Goal: Transaction & Acquisition: Obtain resource

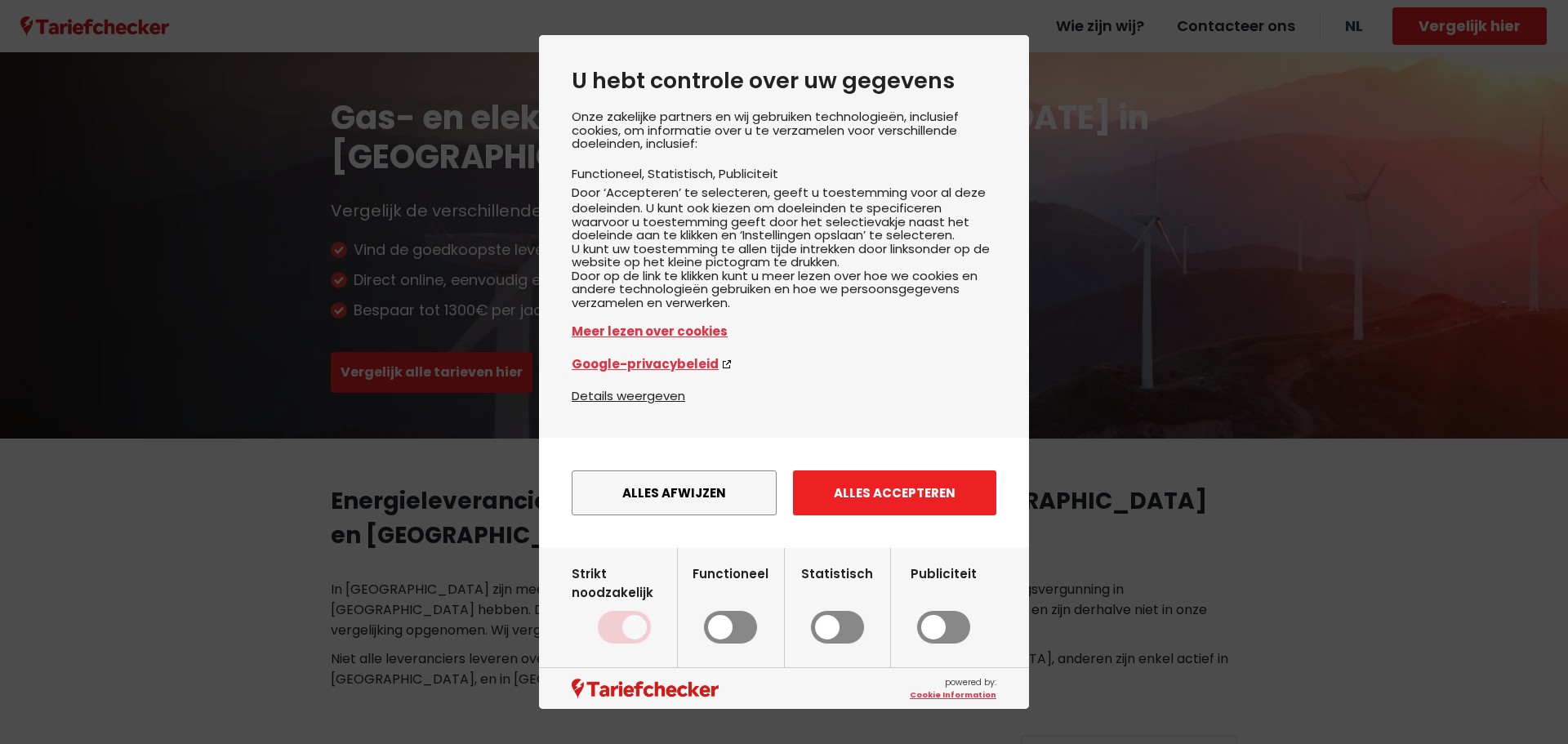
click at [901, 512] on button "Alles accepteren" at bounding box center [894, 493] width 204 height 44
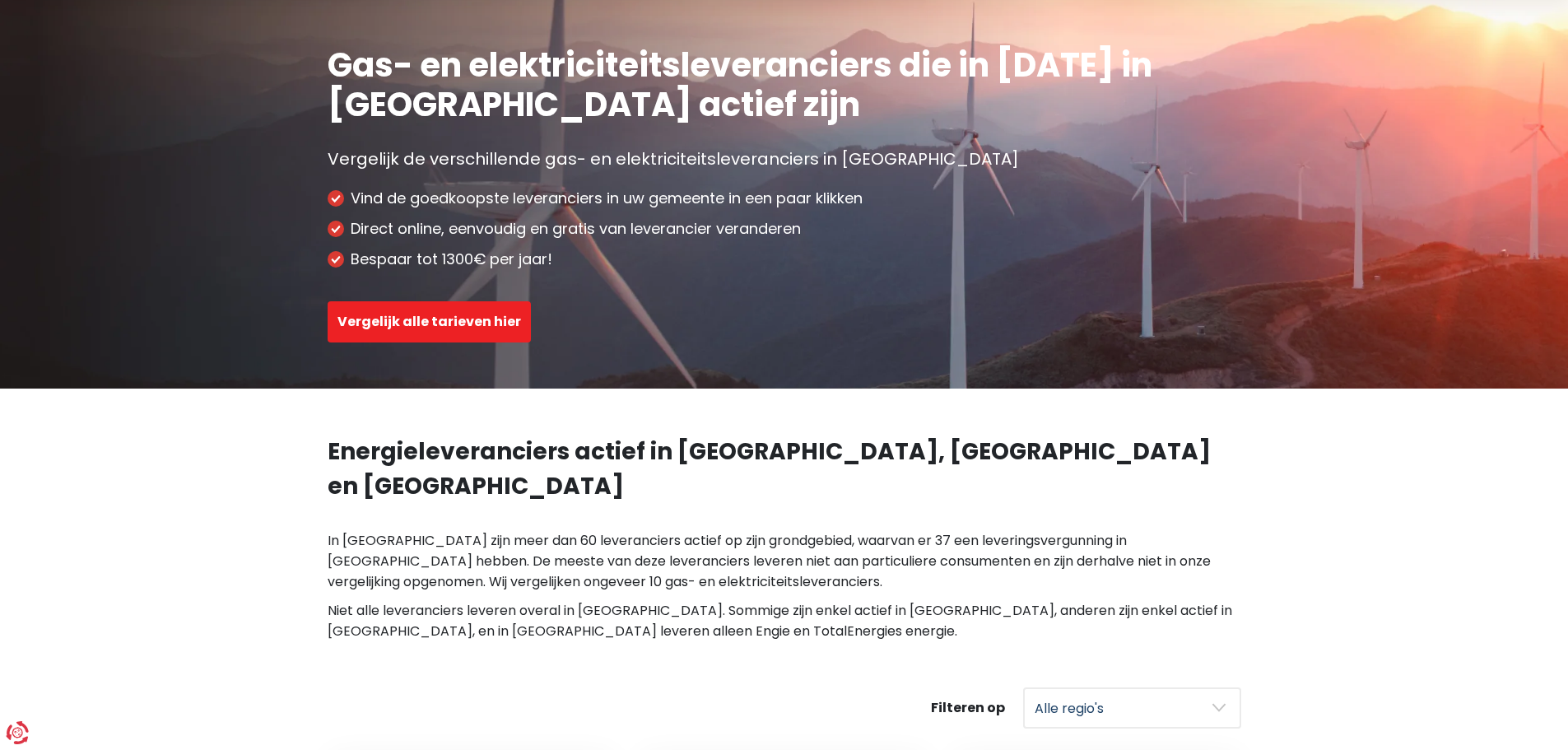
scroll to position [83, 0]
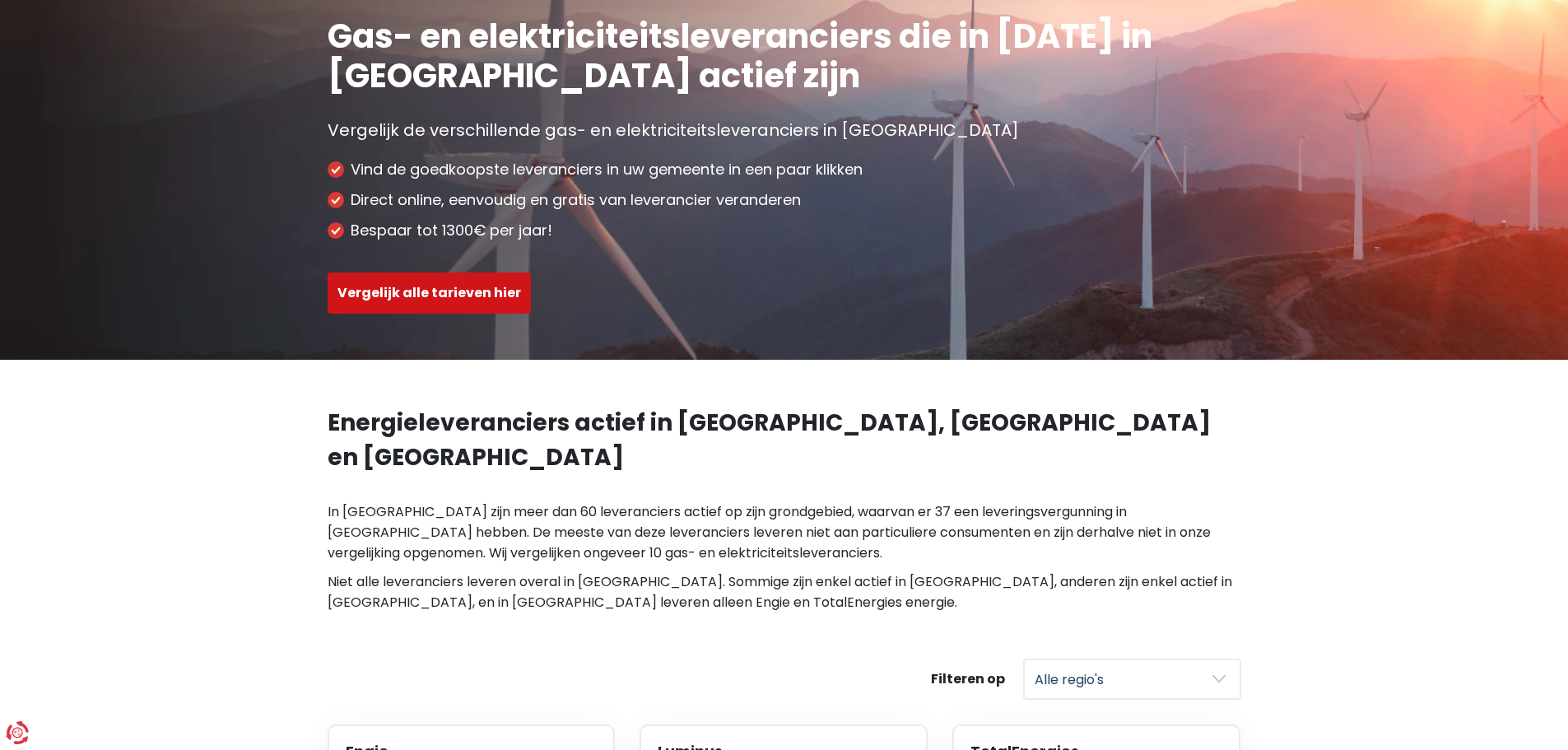
click at [445, 286] on button "Vergelijk alle tarieven hier" at bounding box center [429, 293] width 204 height 41
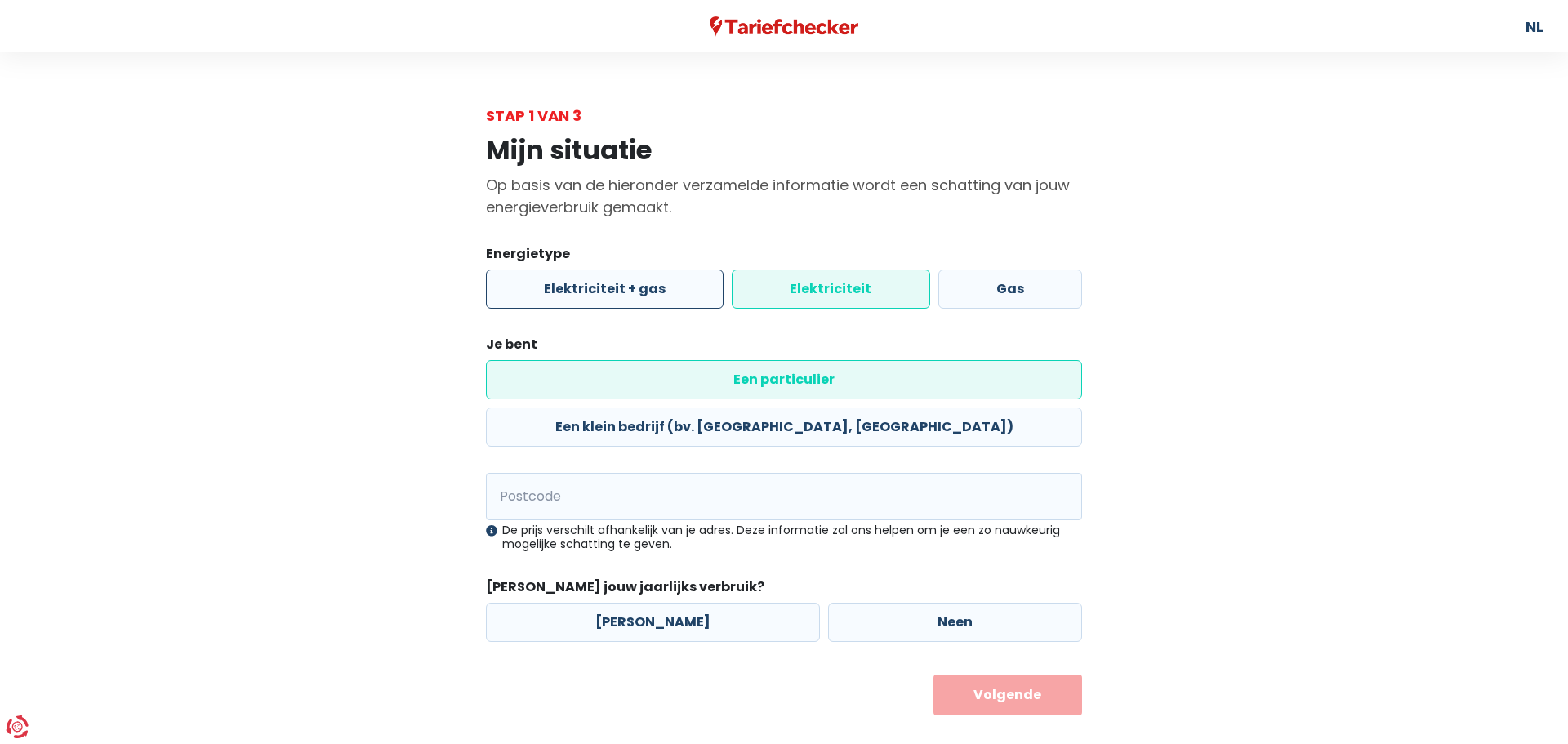
click at [598, 289] on label "Elektriciteit + gas" at bounding box center [604, 289] width 238 height 39
click at [598, 289] on input "Elektriciteit + gas" at bounding box center [604, 289] width 238 height 39
radio input "true"
radio input "false"
click at [596, 392] on label "Een particulier" at bounding box center [784, 380] width 596 height 39
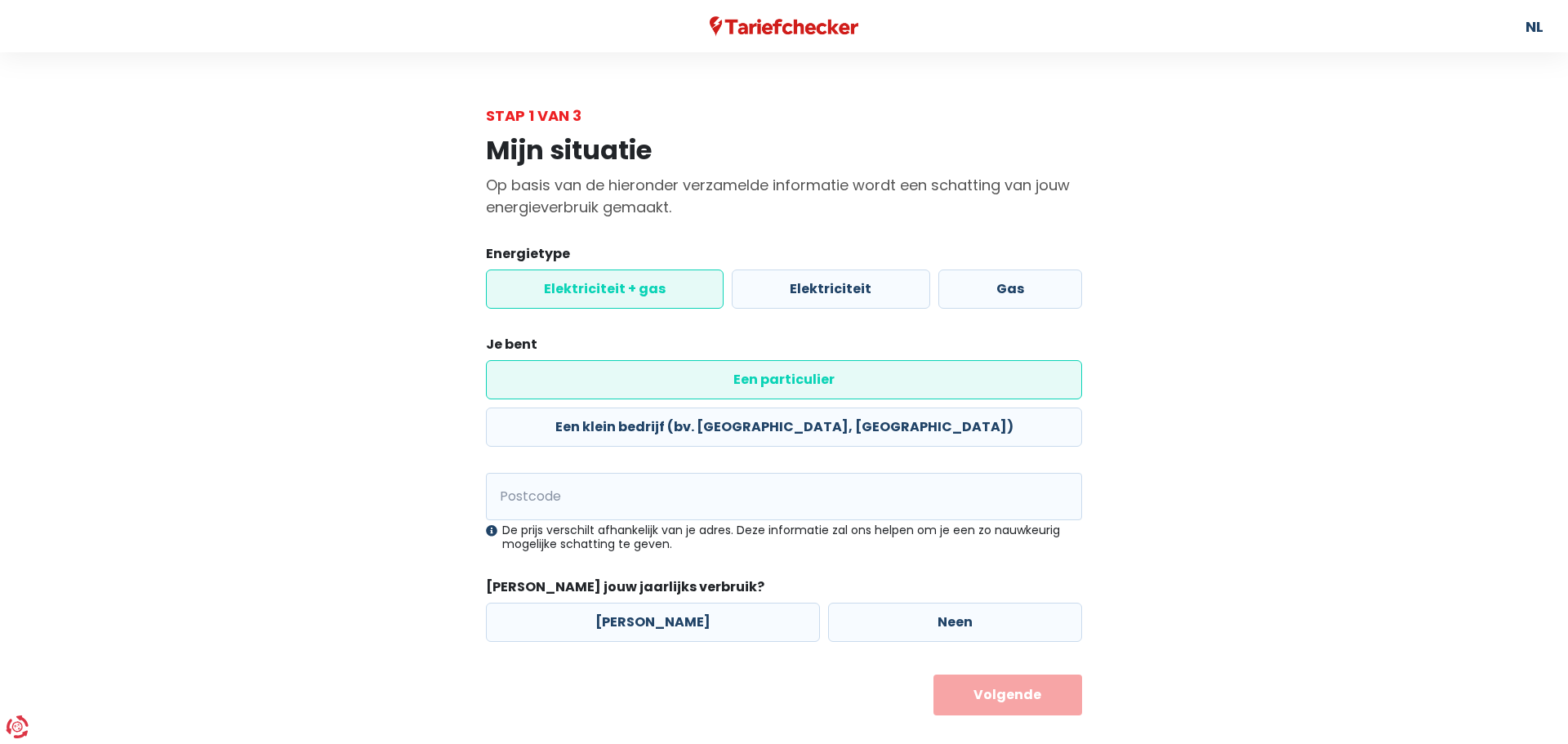
click at [596, 392] on input "Een particulier" at bounding box center [784, 380] width 596 height 39
click at [596, 473] on input "Postcode" at bounding box center [784, 496] width 596 height 47
type input "3370"
click at [974, 602] on label "Neen" at bounding box center [955, 622] width 254 height 39
click at [974, 602] on input "Neen" at bounding box center [955, 622] width 254 height 39
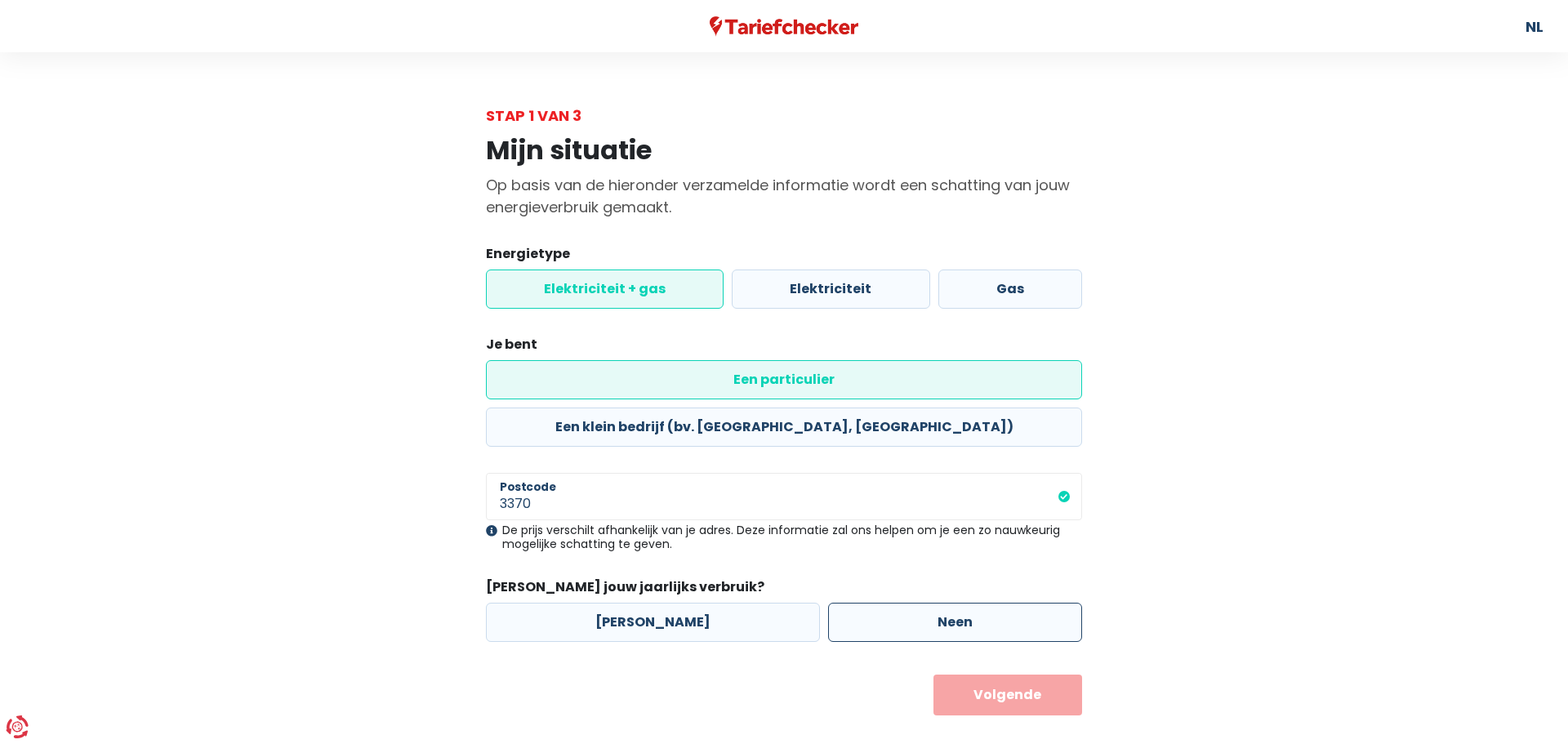
radio input "true"
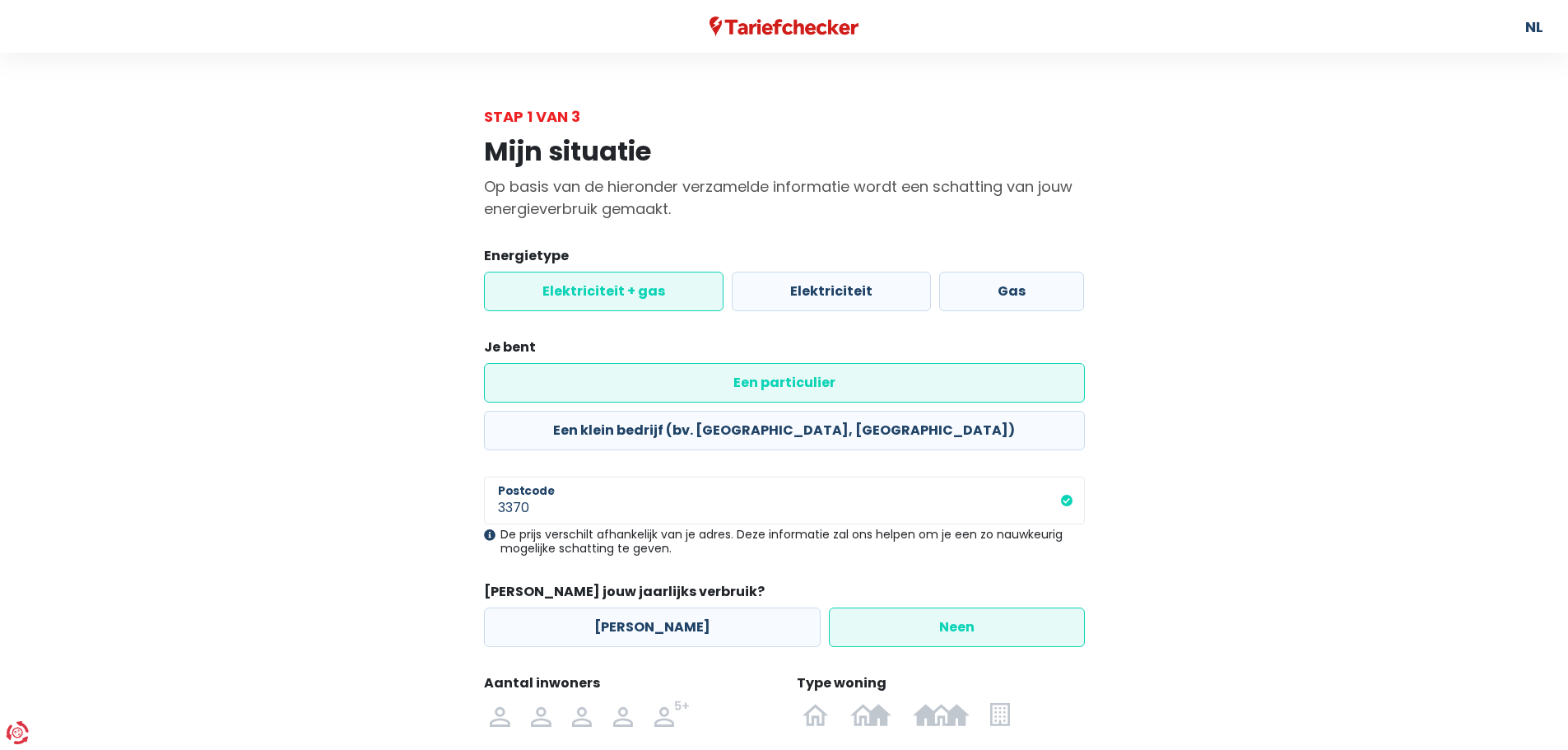
scroll to position [150, 0]
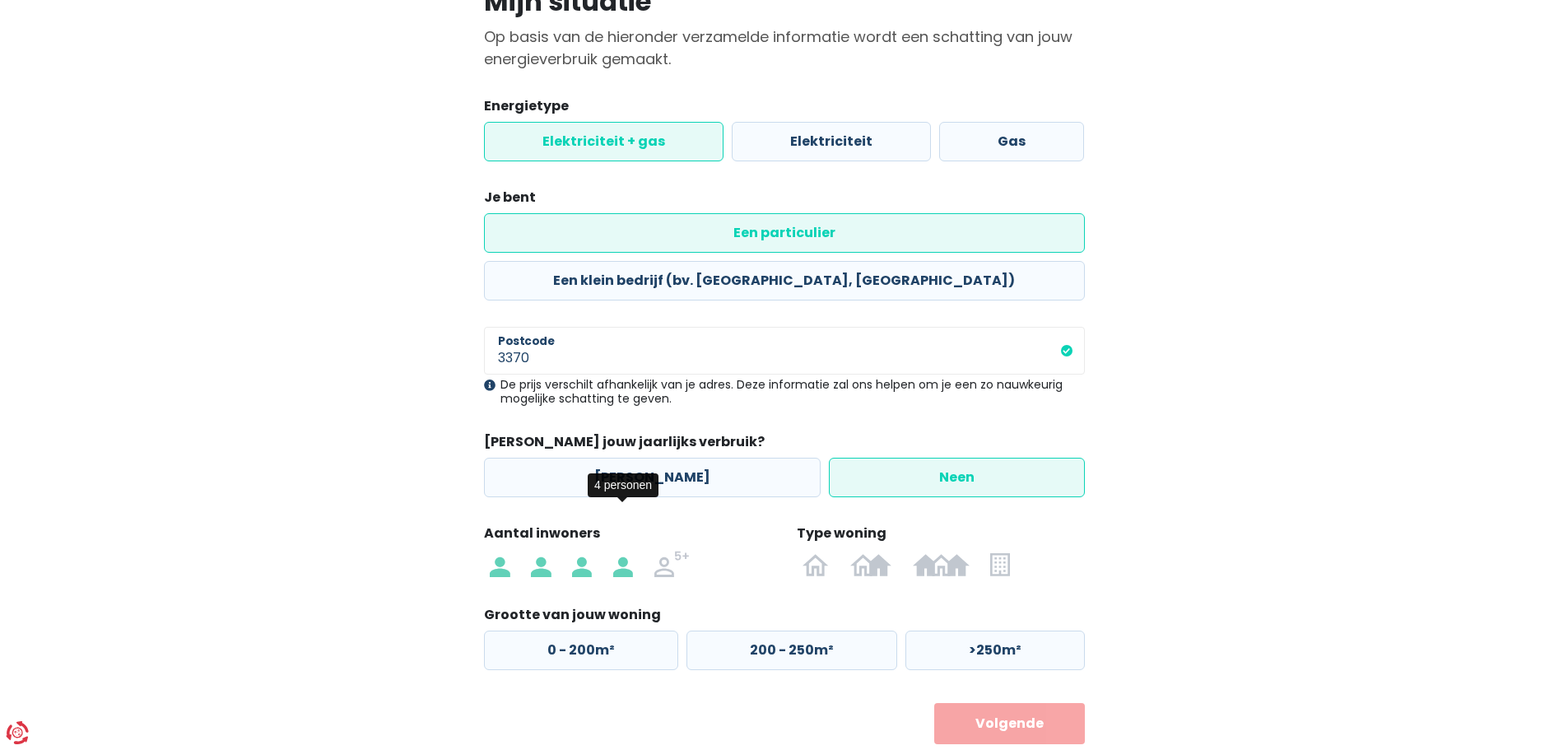
click at [625, 551] on img at bounding box center [623, 563] width 20 height 26
click at [625, 551] on input "radio" at bounding box center [623, 563] width 41 height 26
radio input "true"
click at [812, 551] on img at bounding box center [815, 563] width 26 height 26
click at [812, 551] on input "radio" at bounding box center [816, 563] width 48 height 26
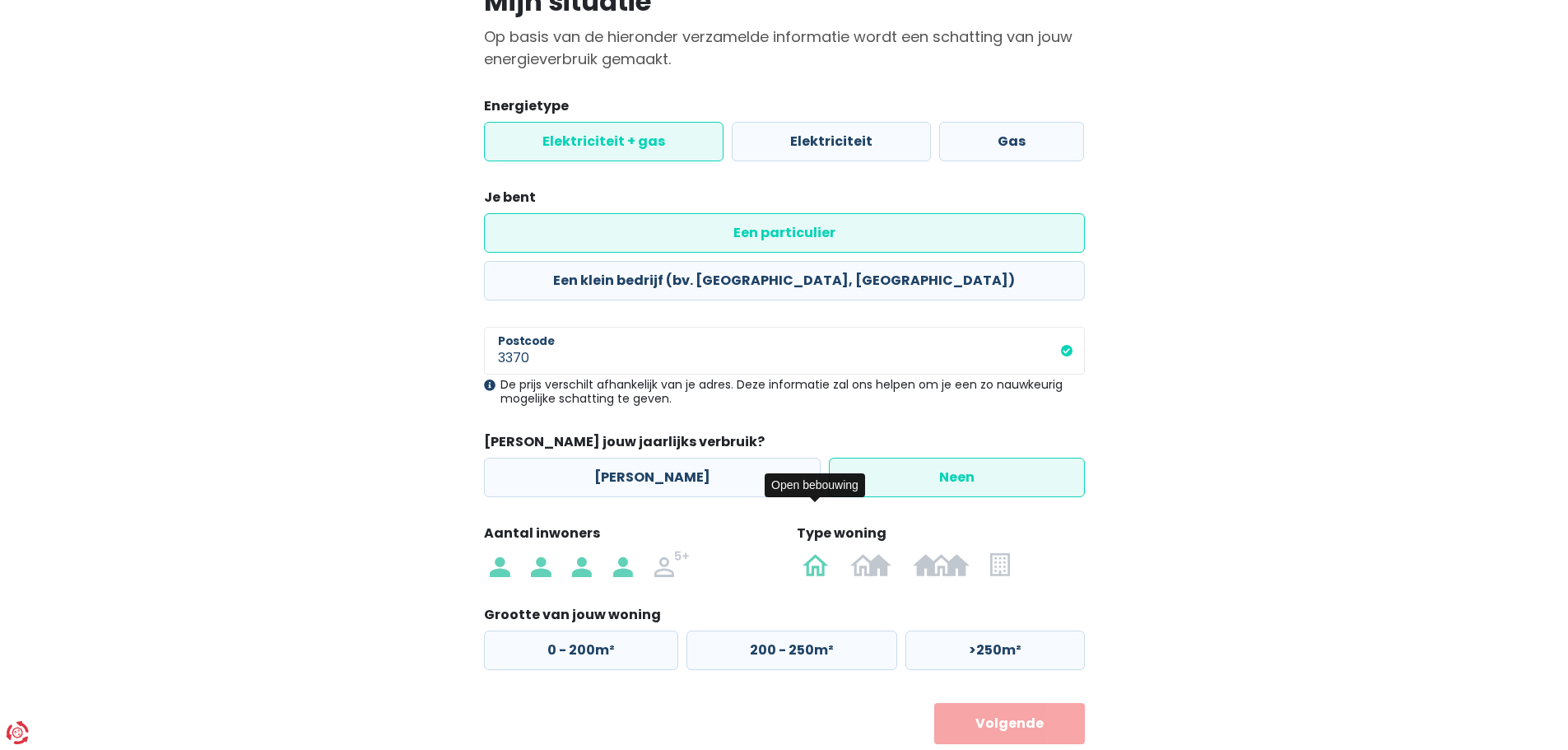
radio input "true"
click at [757, 631] on label "200 - 250m²" at bounding box center [791, 650] width 211 height 39
click at [757, 631] on input "200 - 250m²" at bounding box center [791, 650] width 211 height 39
radio input "true"
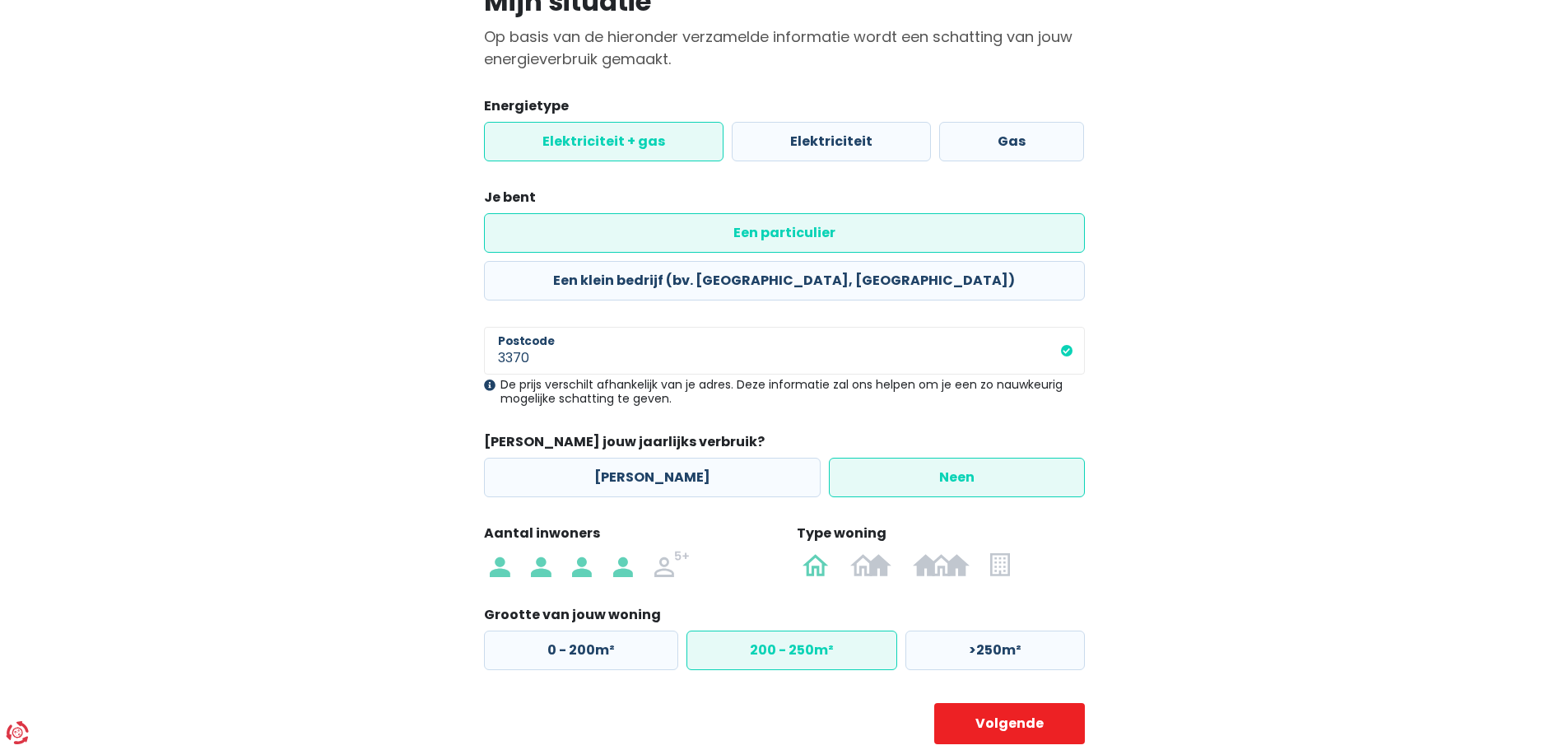
click at [824, 631] on label "200 - 250m²" at bounding box center [791, 650] width 211 height 39
click at [824, 631] on input "200 - 250m²" at bounding box center [791, 650] width 211 height 39
click at [983, 631] on label ">250m²" at bounding box center [995, 650] width 179 height 39
click at [983, 631] on input ">250m²" at bounding box center [995, 650] width 179 height 39
radio input "true"
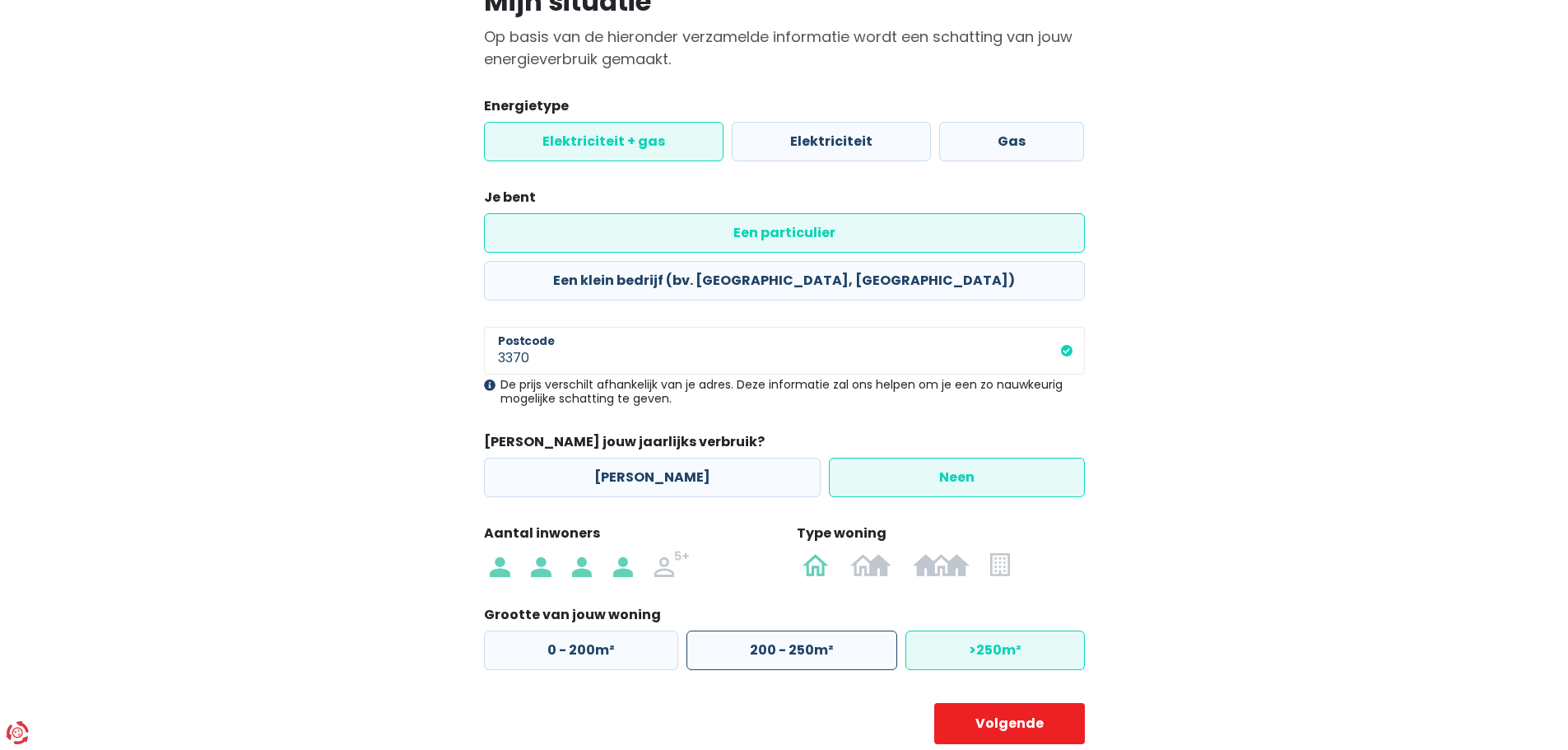
click at [832, 631] on label "200 - 250m²" at bounding box center [791, 650] width 211 height 39
click at [832, 631] on input "200 - 250m²" at bounding box center [791, 650] width 211 height 39
radio input "true"
radio input "false"
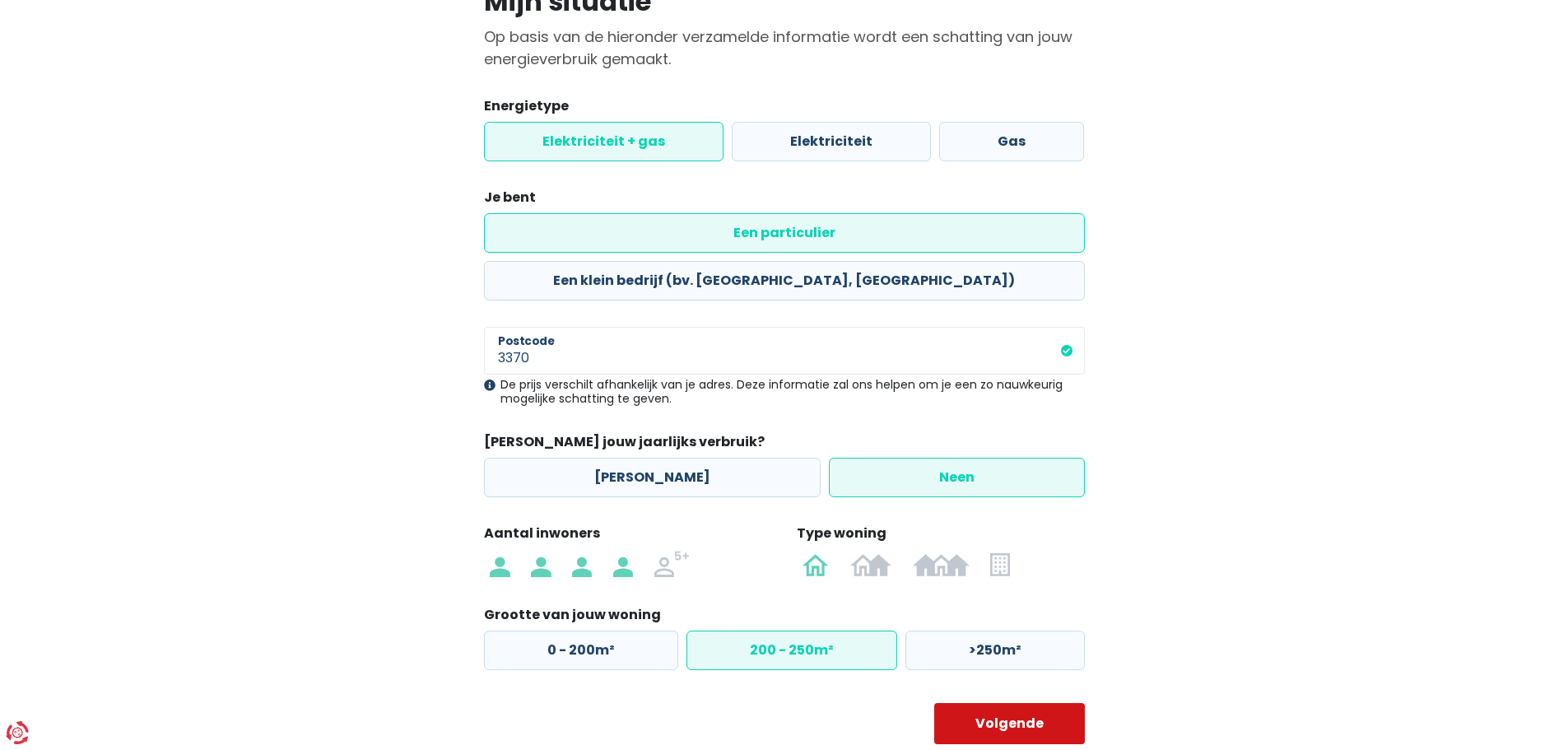
click at [985, 703] on button "Volgende" at bounding box center [1010, 724] width 151 height 41
select select
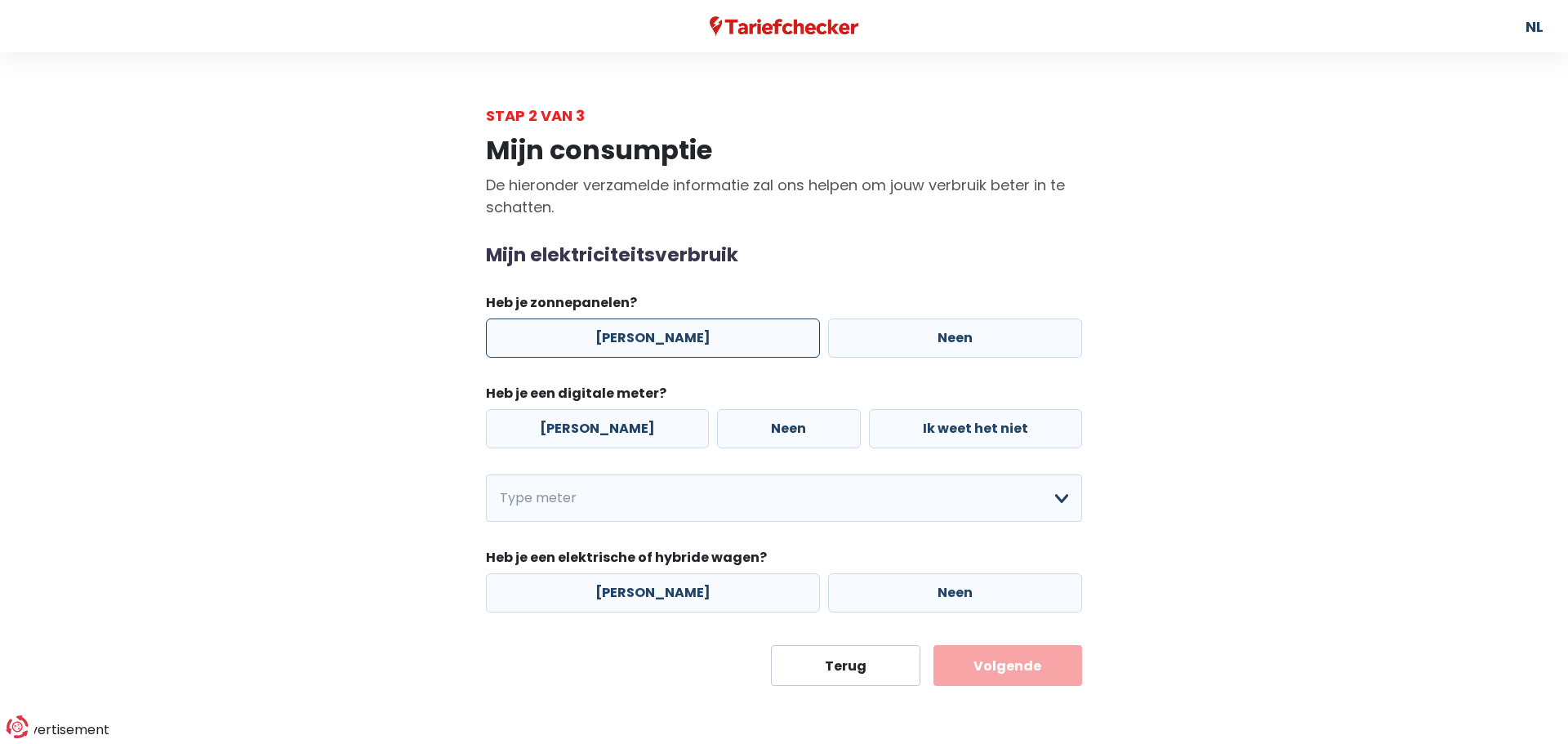
click at [677, 346] on label "[PERSON_NAME]" at bounding box center [652, 338] width 334 height 39
click at [677, 346] on input "[PERSON_NAME]" at bounding box center [652, 338] width 334 height 39
radio input "true"
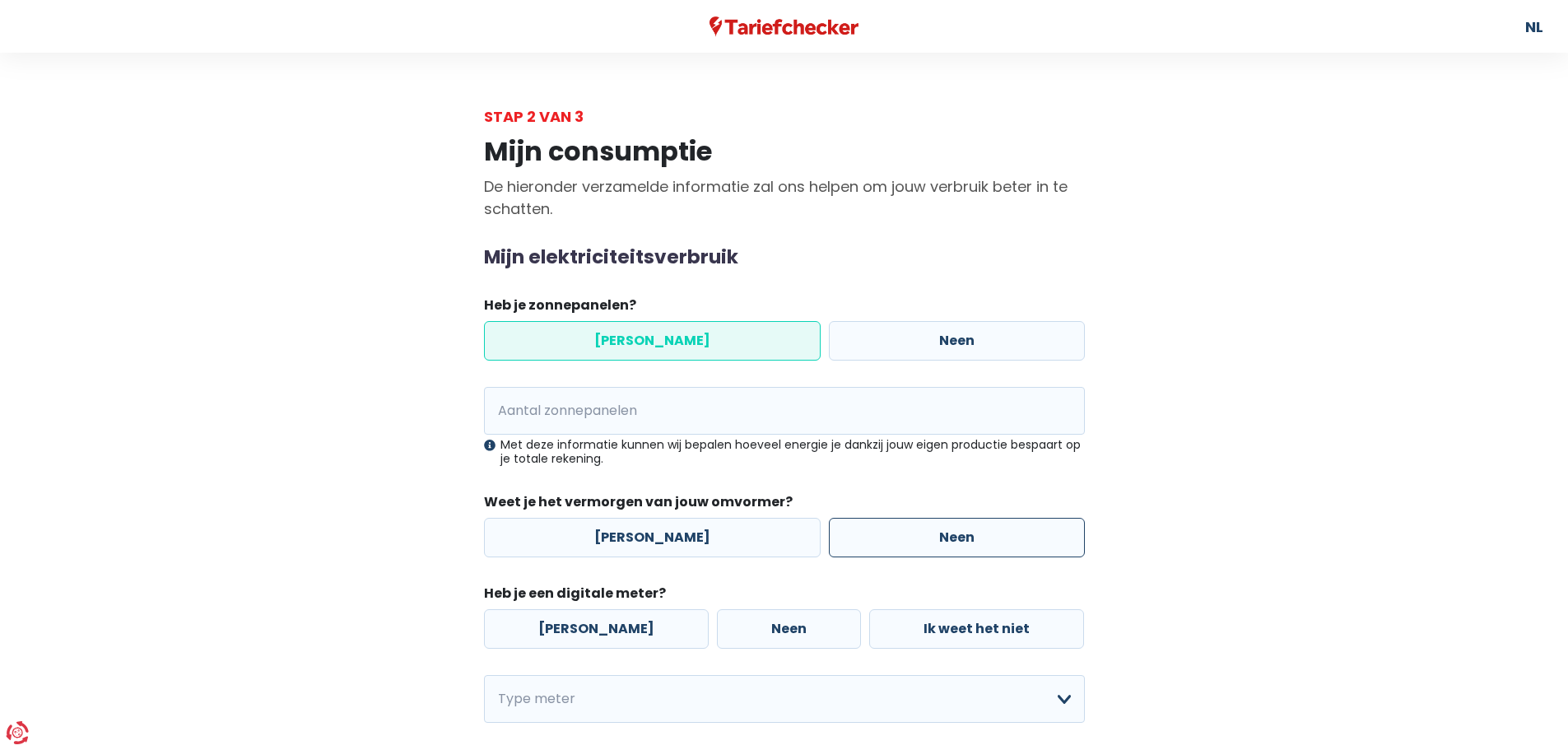
click at [861, 538] on label "Neen" at bounding box center [956, 537] width 256 height 39
click at [861, 538] on input "Neen" at bounding box center [956, 537] width 256 height 39
radio input "true"
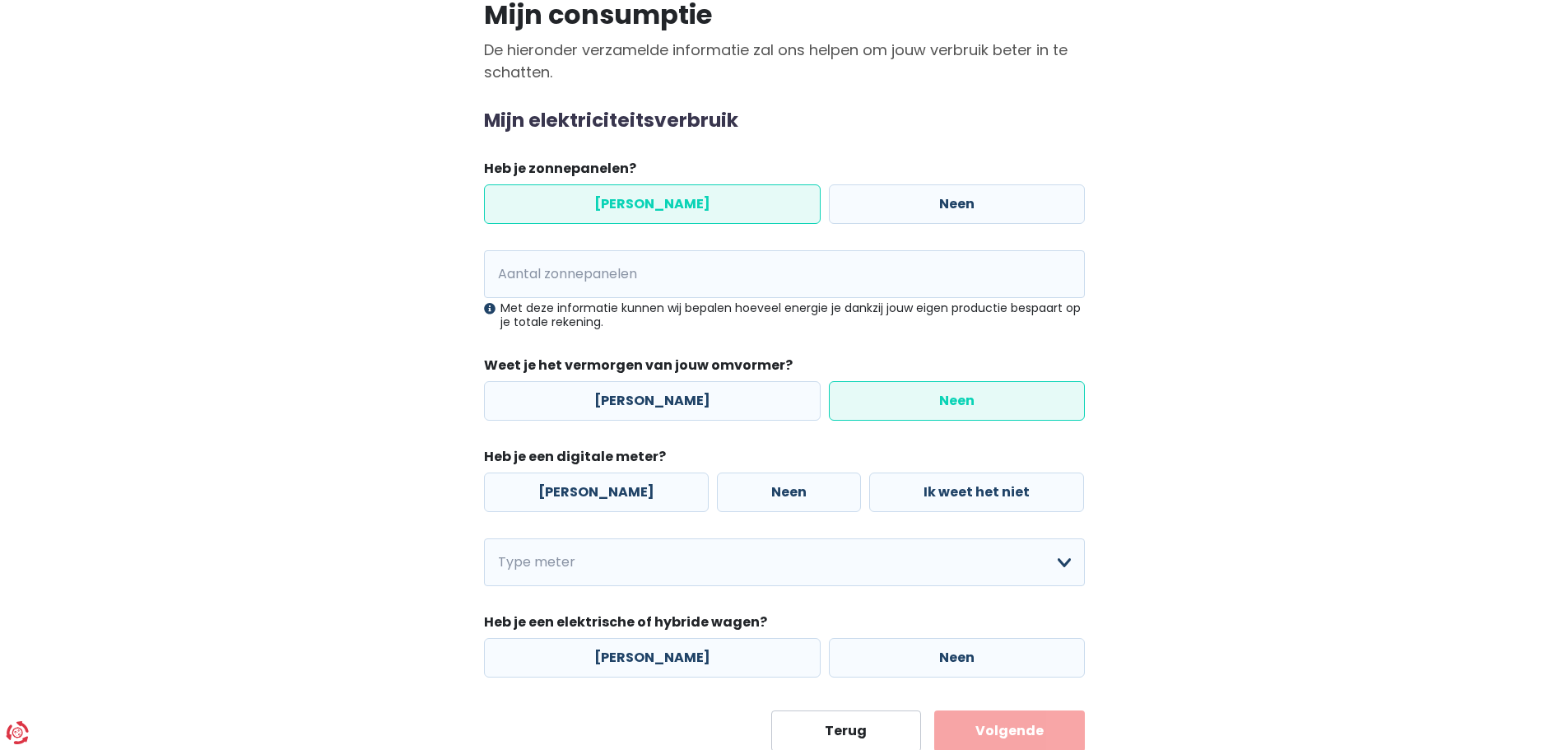
scroll to position [165, 0]
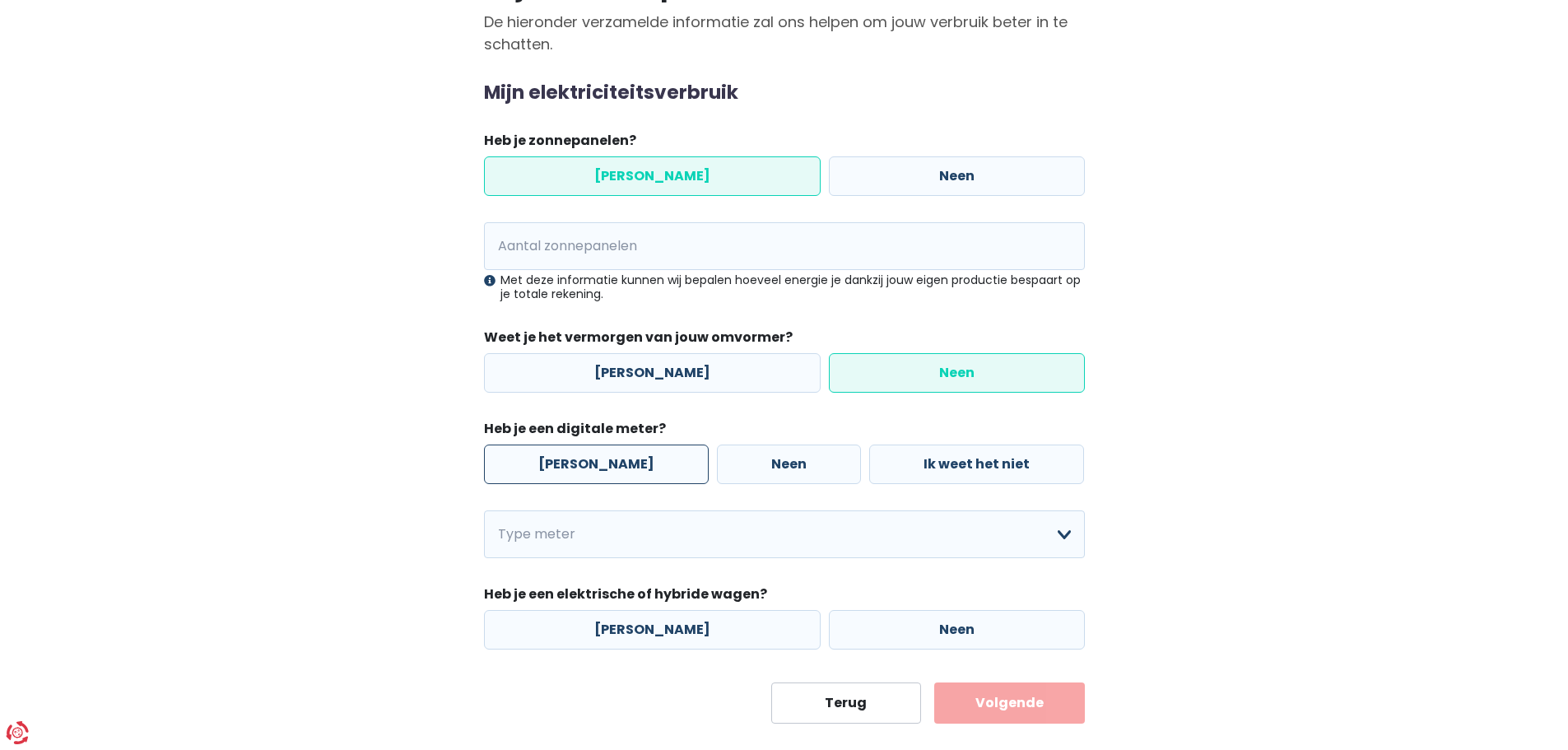
click at [589, 474] on label "[PERSON_NAME]" at bounding box center [597, 465] width 225 height 39
click at [589, 474] on input "[PERSON_NAME]" at bounding box center [597, 465] width 225 height 39
radio input "true"
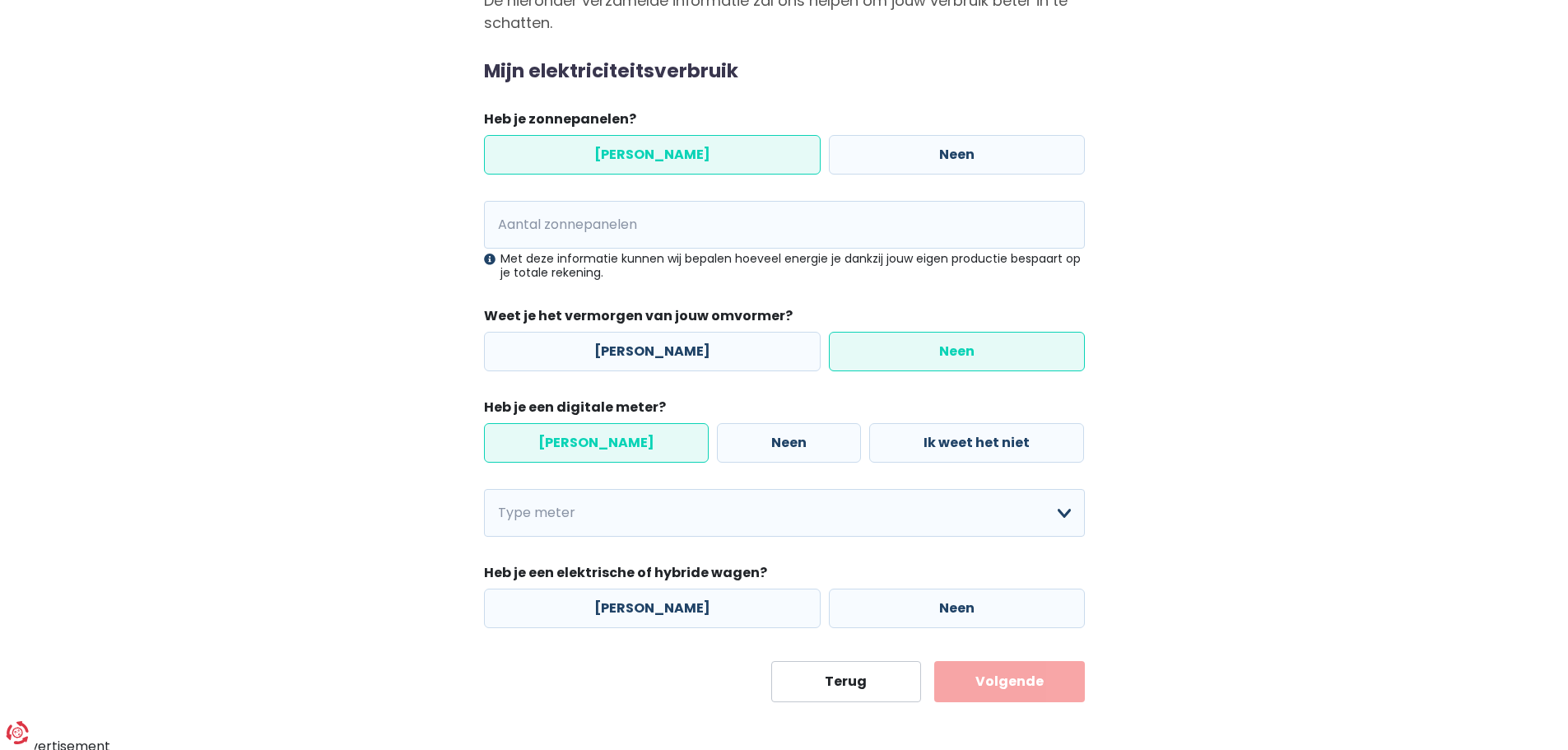
scroll to position [192, 0]
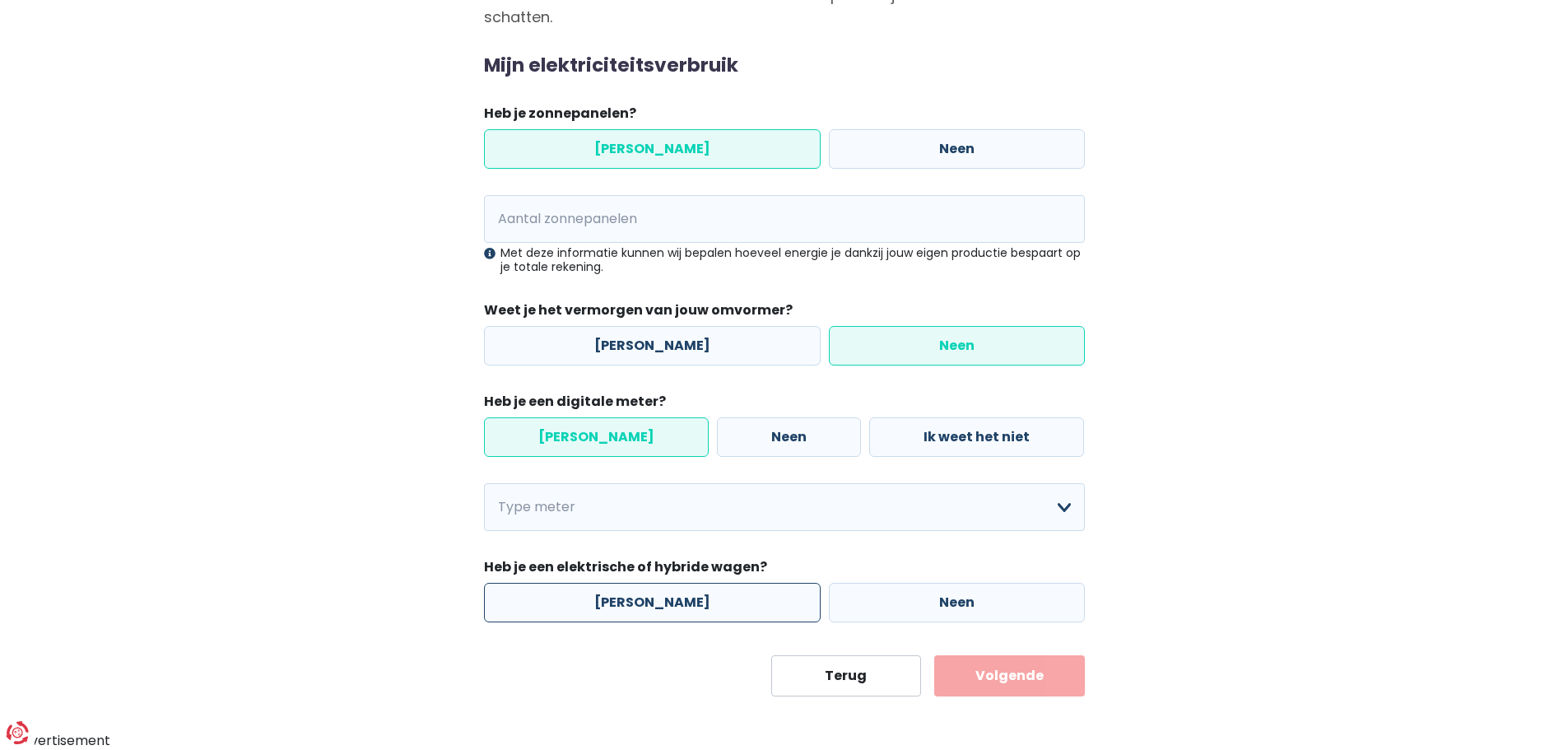
click at [689, 606] on label "[PERSON_NAME]" at bounding box center [652, 603] width 336 height 39
click at [689, 606] on input "[PERSON_NAME]" at bounding box center [652, 603] width 336 height 39
radio input "true"
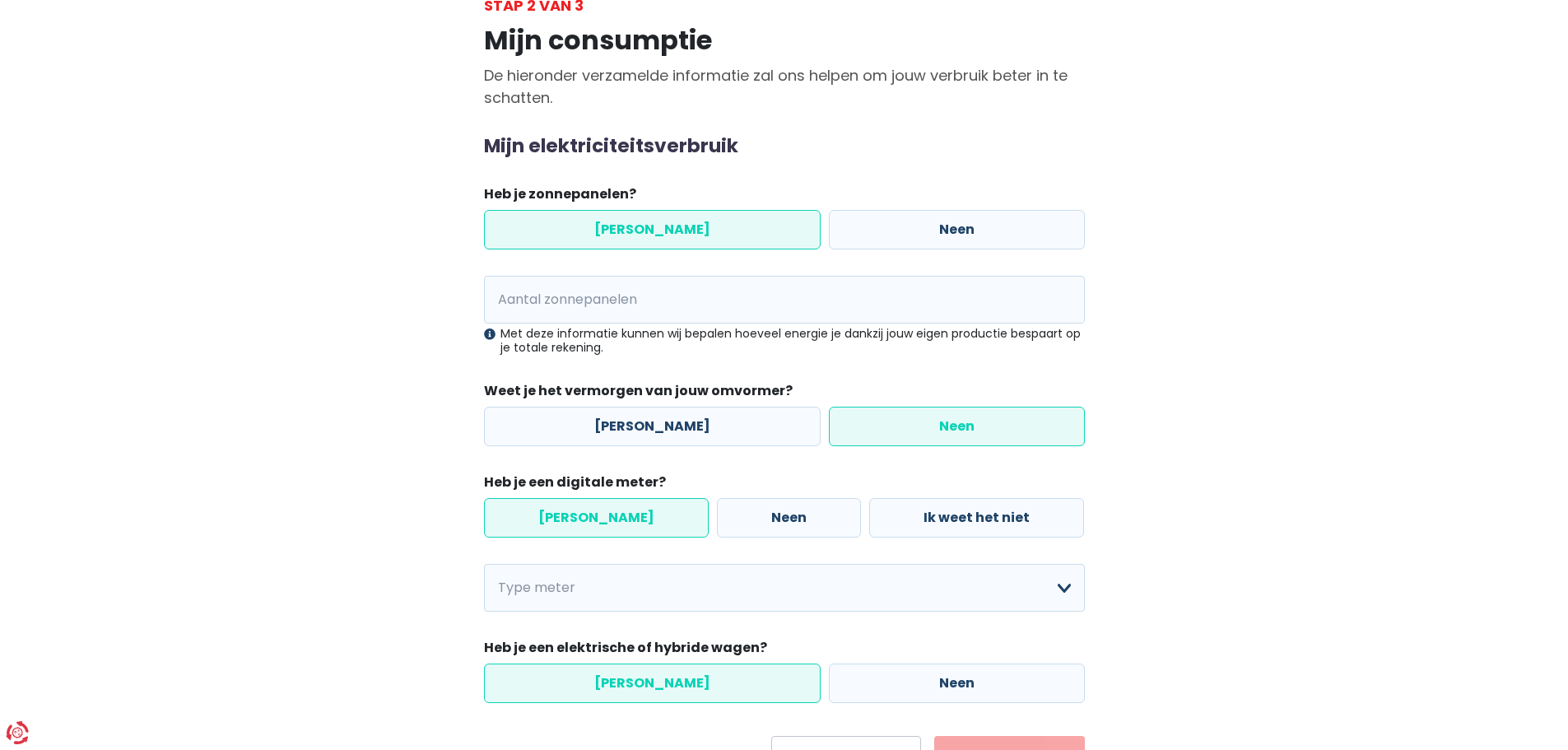
scroll to position [0, 0]
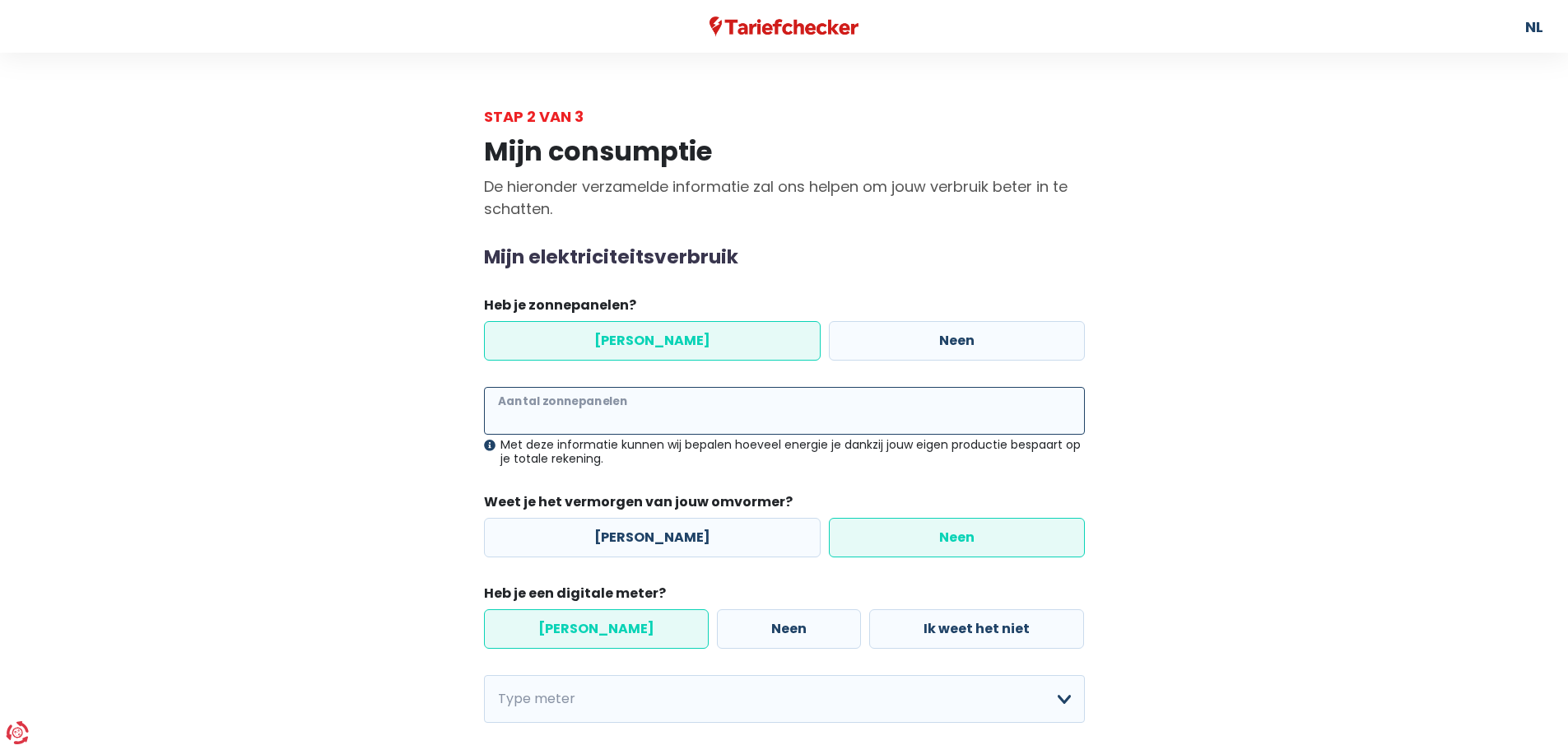
click at [608, 414] on input "Aantal zonnepanelen" at bounding box center [785, 410] width 601 height 48
